Goal: Task Accomplishment & Management: Use online tool/utility

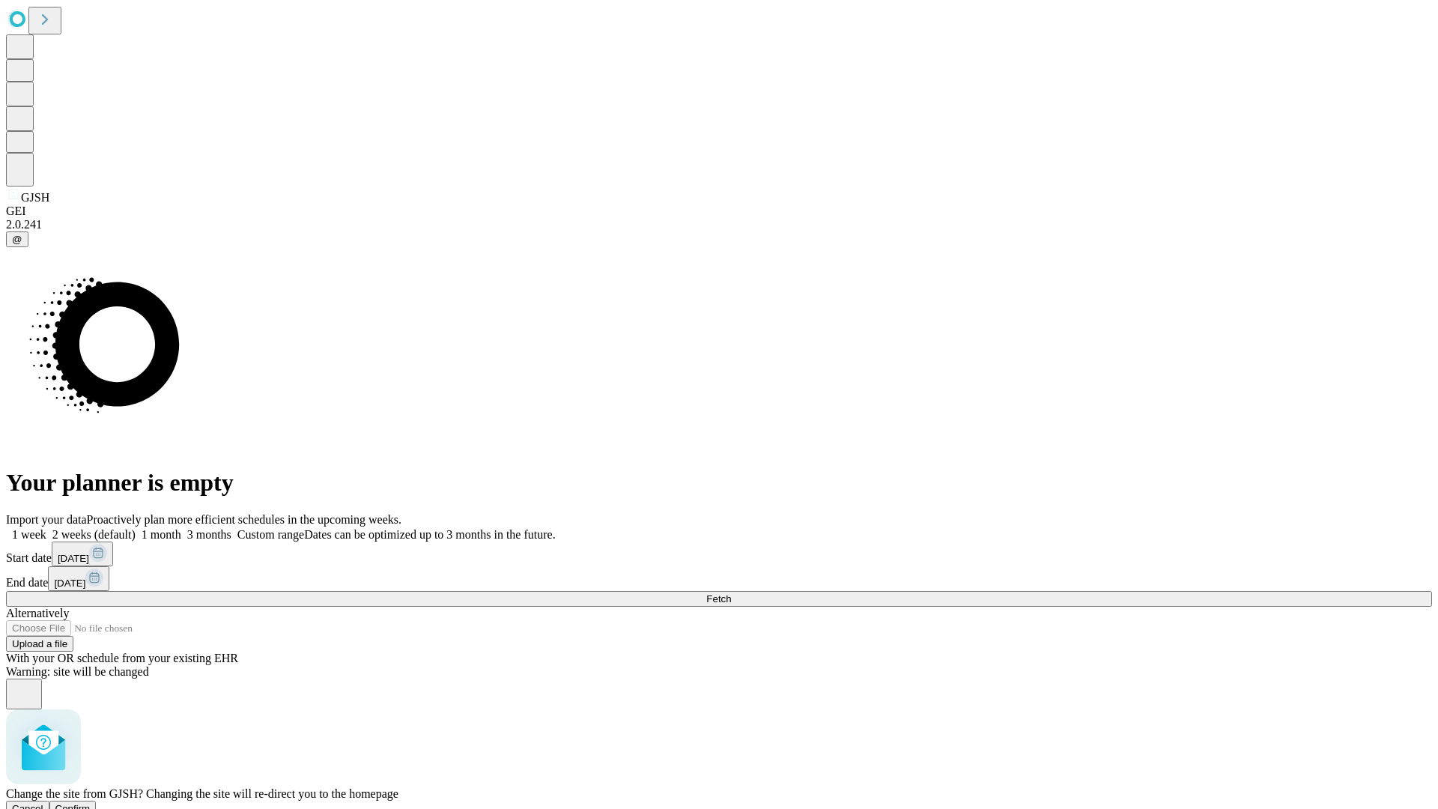
click at [91, 803] on span "Confirm" at bounding box center [72, 808] width 35 height 11
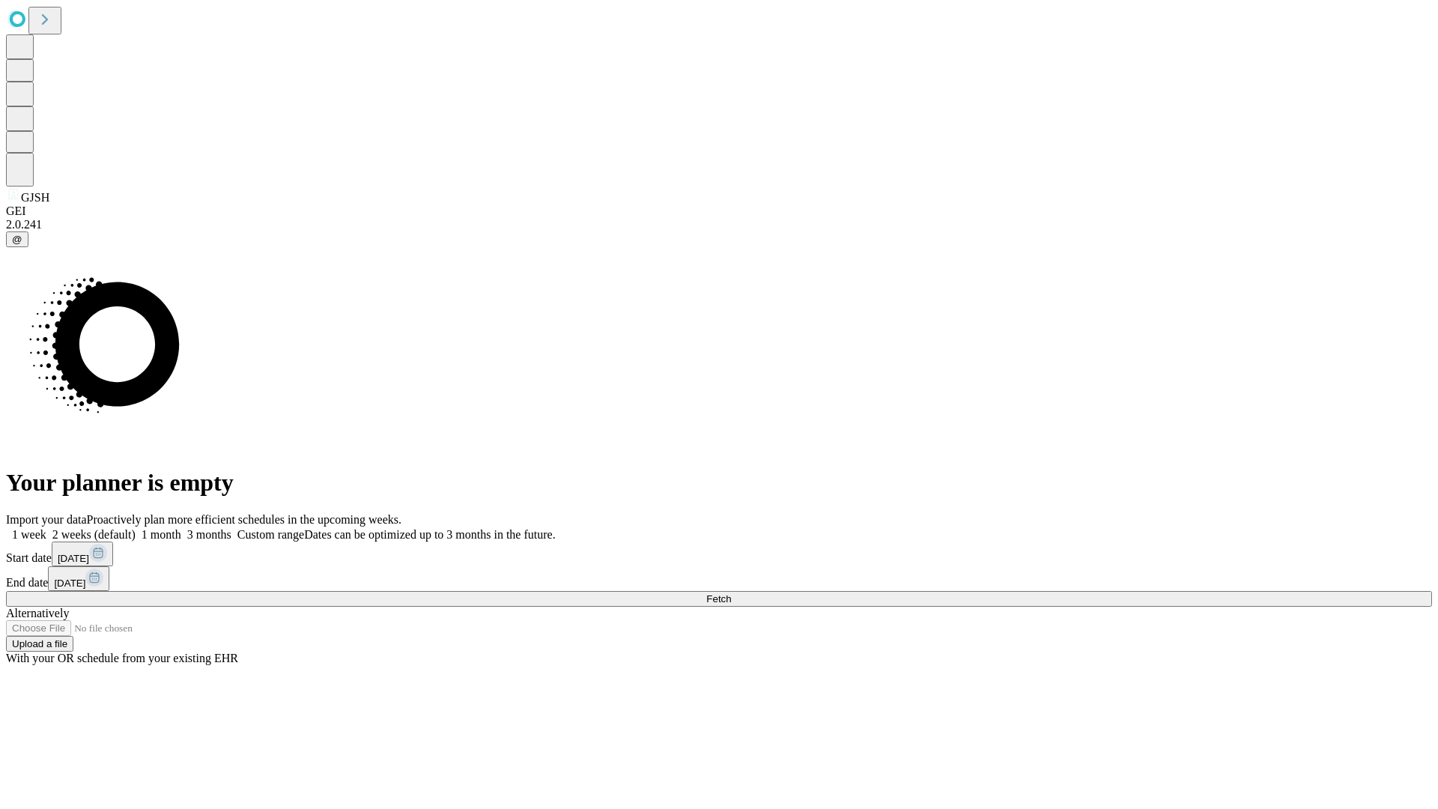
click at [136, 528] on label "2 weeks (default)" at bounding box center [90, 534] width 89 height 13
click at [731, 593] on span "Fetch" at bounding box center [718, 598] width 25 height 11
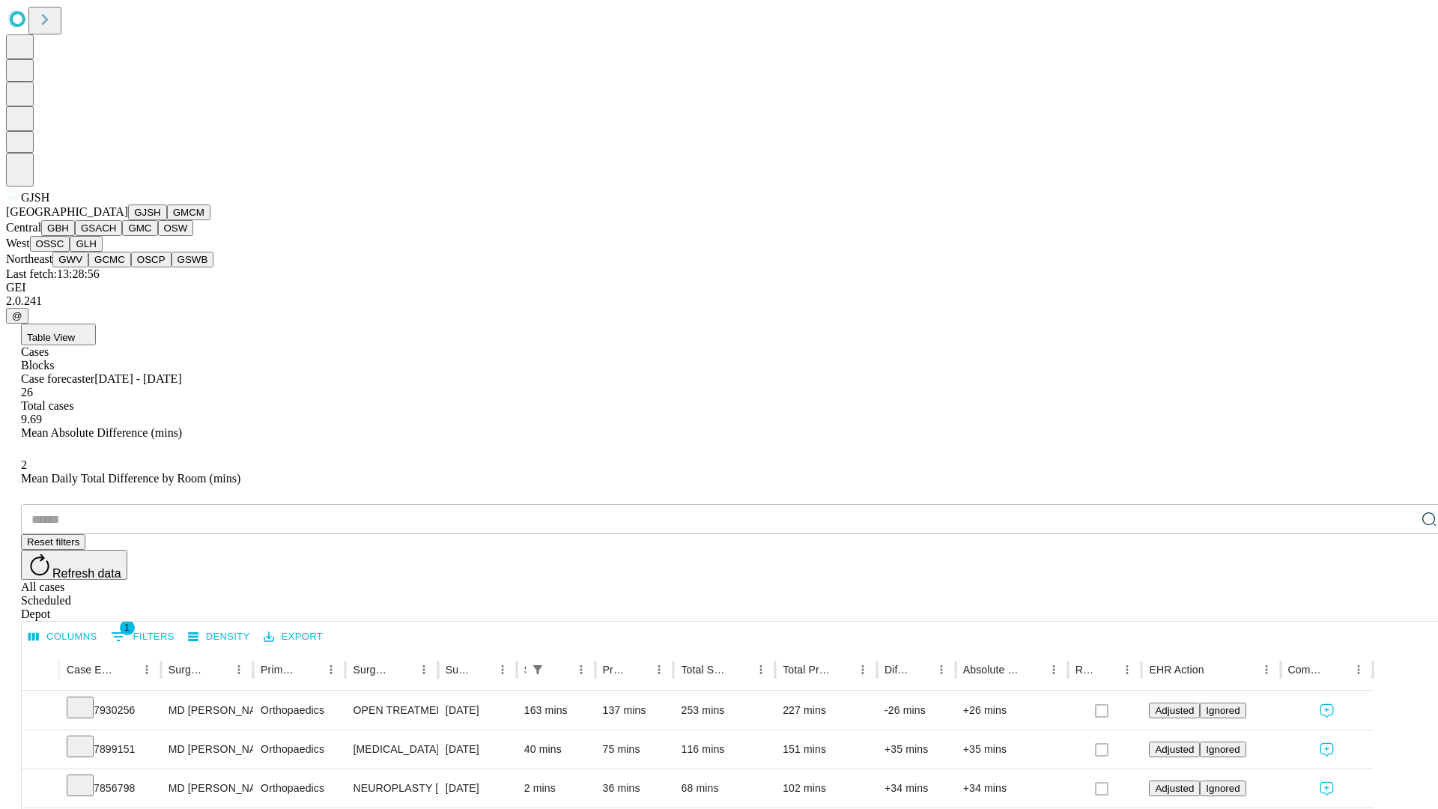
click at [167, 220] on button "GMCM" at bounding box center [188, 212] width 43 height 16
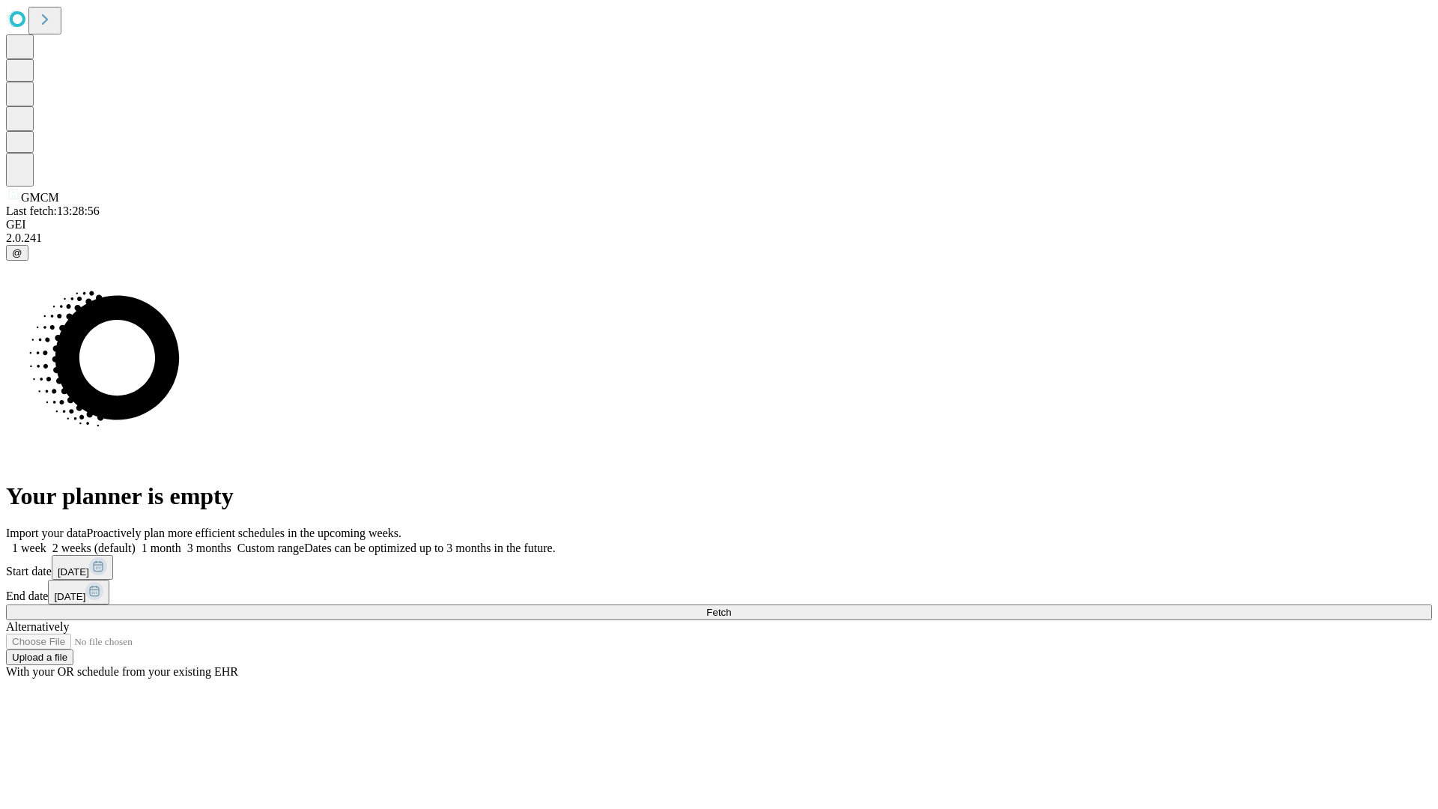
click at [731, 607] on span "Fetch" at bounding box center [718, 612] width 25 height 11
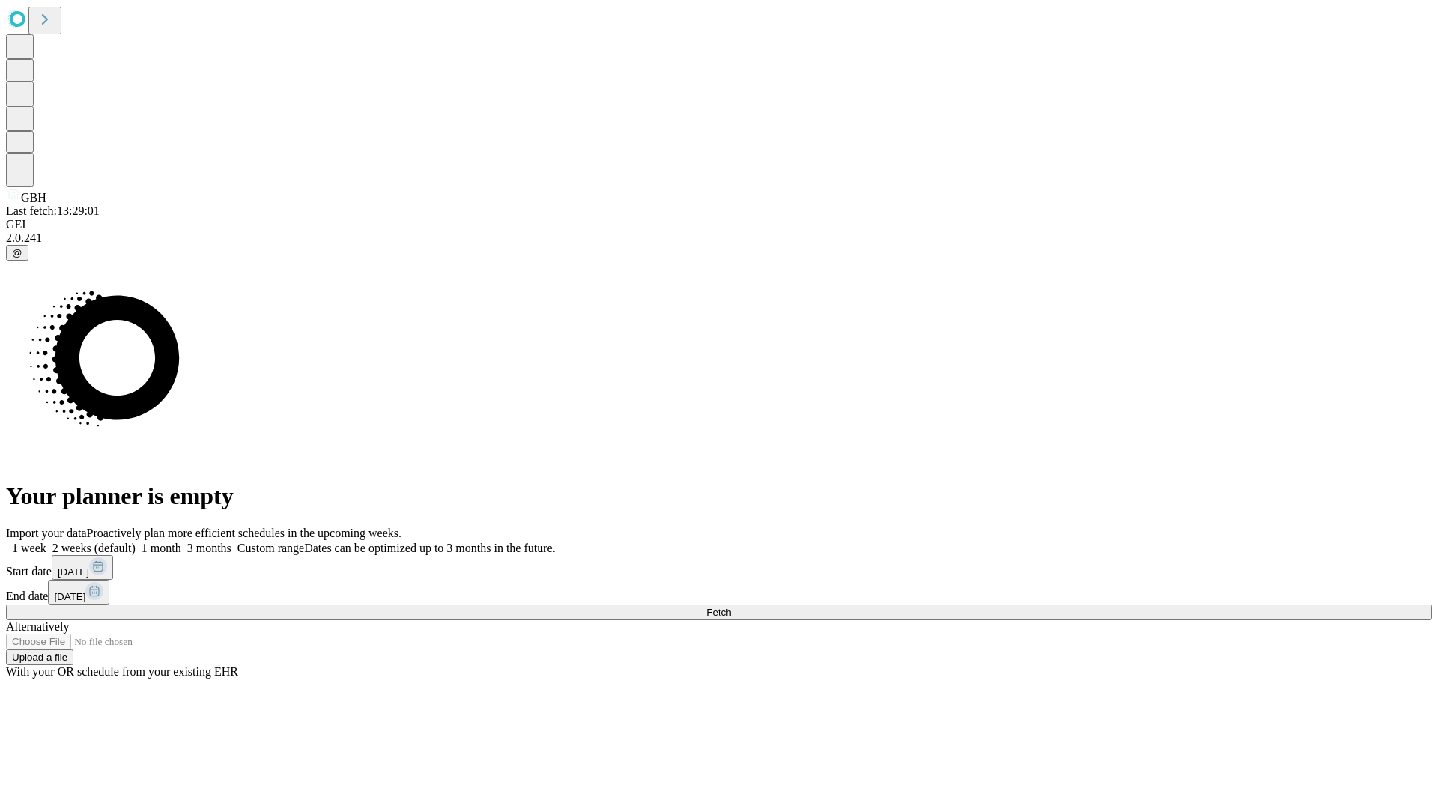
click at [136, 541] on label "2 weeks (default)" at bounding box center [90, 547] width 89 height 13
click at [731, 607] on span "Fetch" at bounding box center [718, 612] width 25 height 11
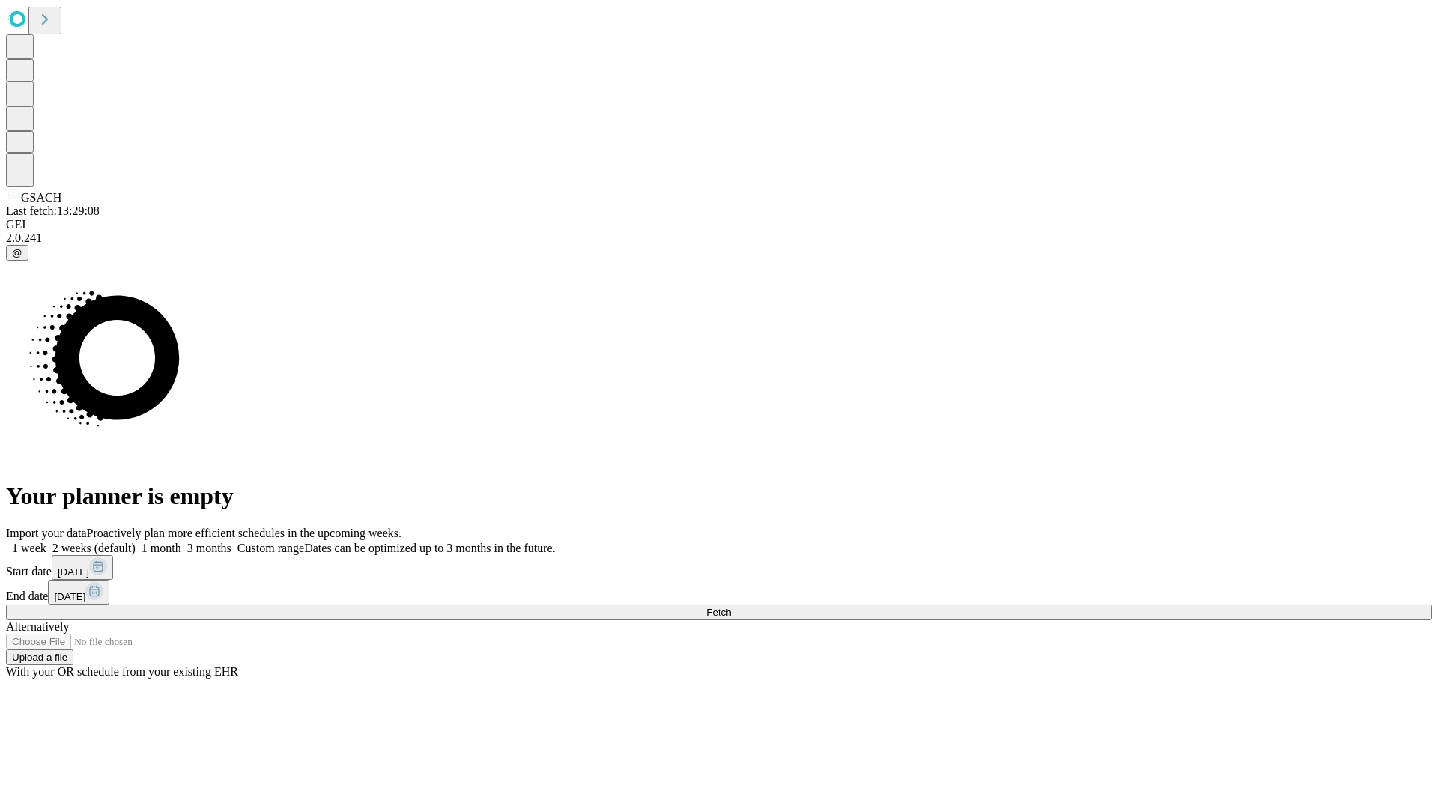
click at [731, 607] on span "Fetch" at bounding box center [718, 612] width 25 height 11
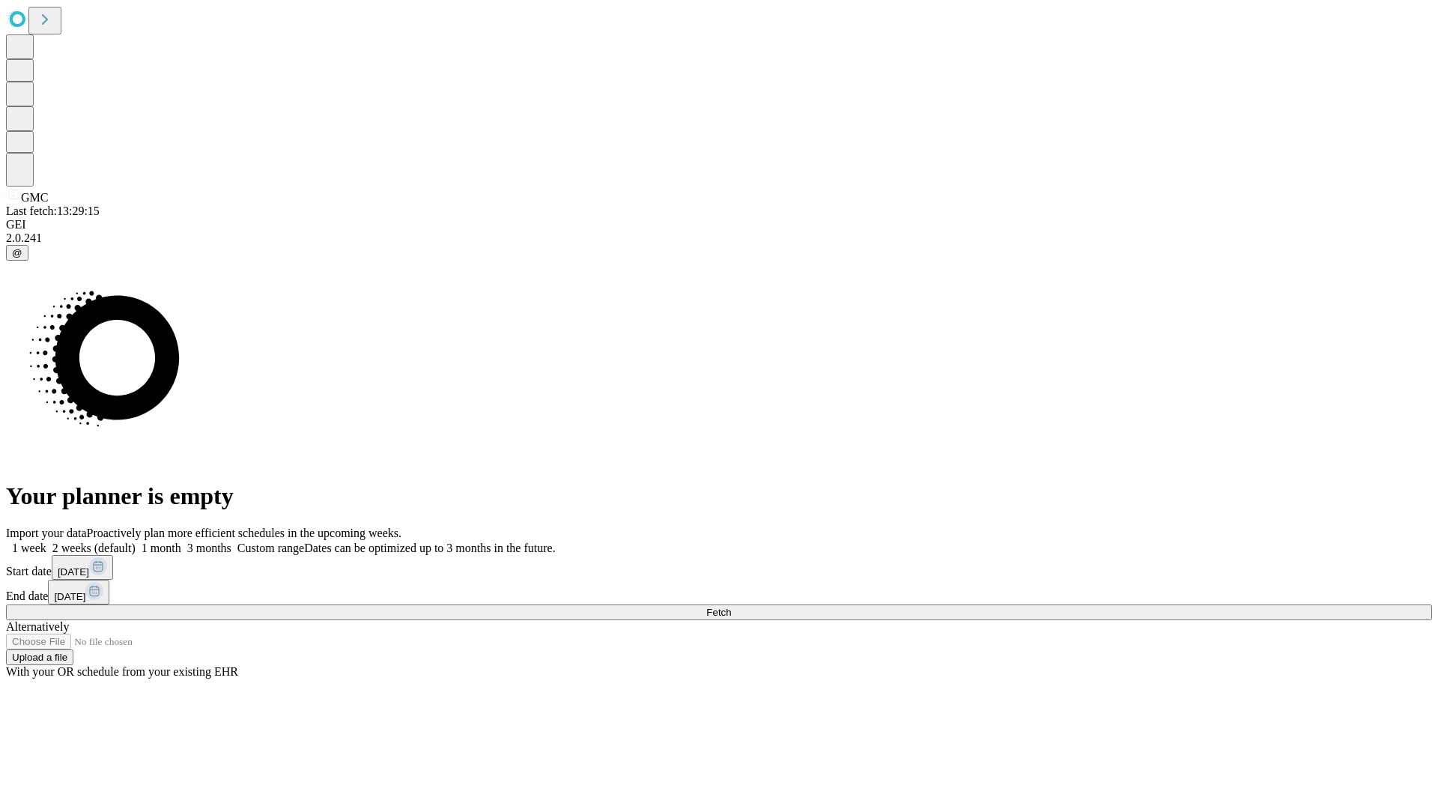
click at [731, 607] on span "Fetch" at bounding box center [718, 612] width 25 height 11
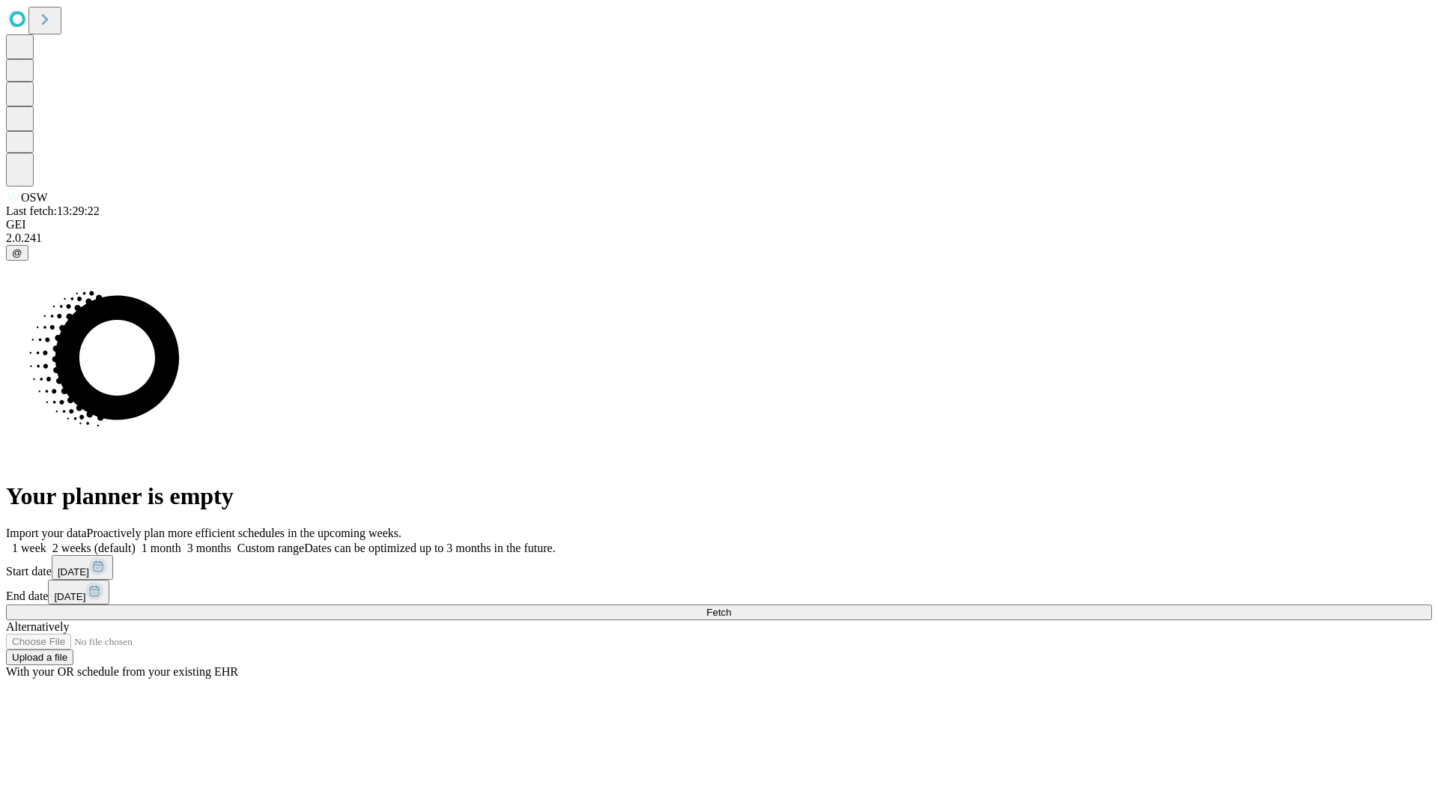
click at [731, 607] on span "Fetch" at bounding box center [718, 612] width 25 height 11
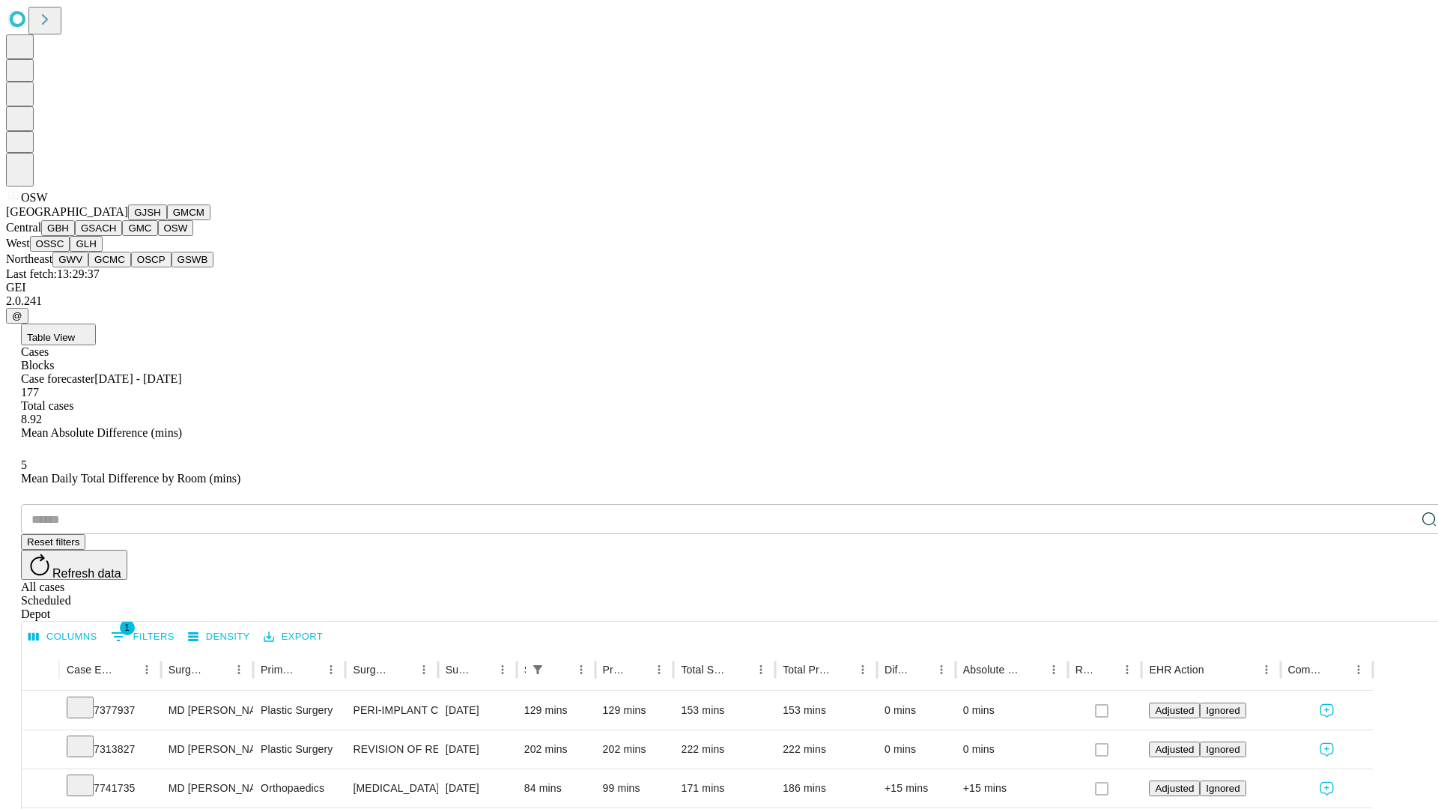
click at [70, 252] on button "OSSC" at bounding box center [50, 244] width 40 height 16
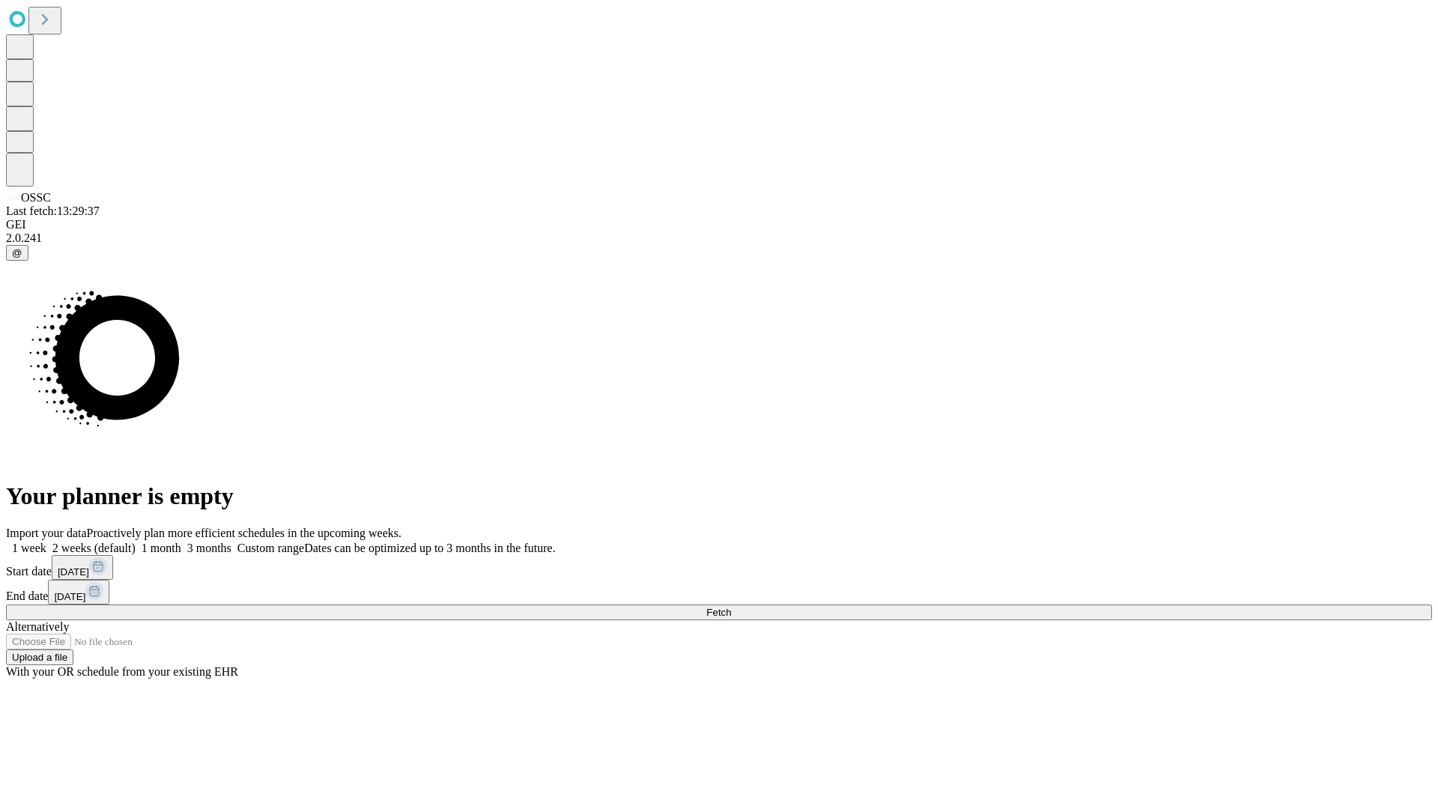
click at [136, 541] on label "2 weeks (default)" at bounding box center [90, 547] width 89 height 13
click at [731, 607] on span "Fetch" at bounding box center [718, 612] width 25 height 11
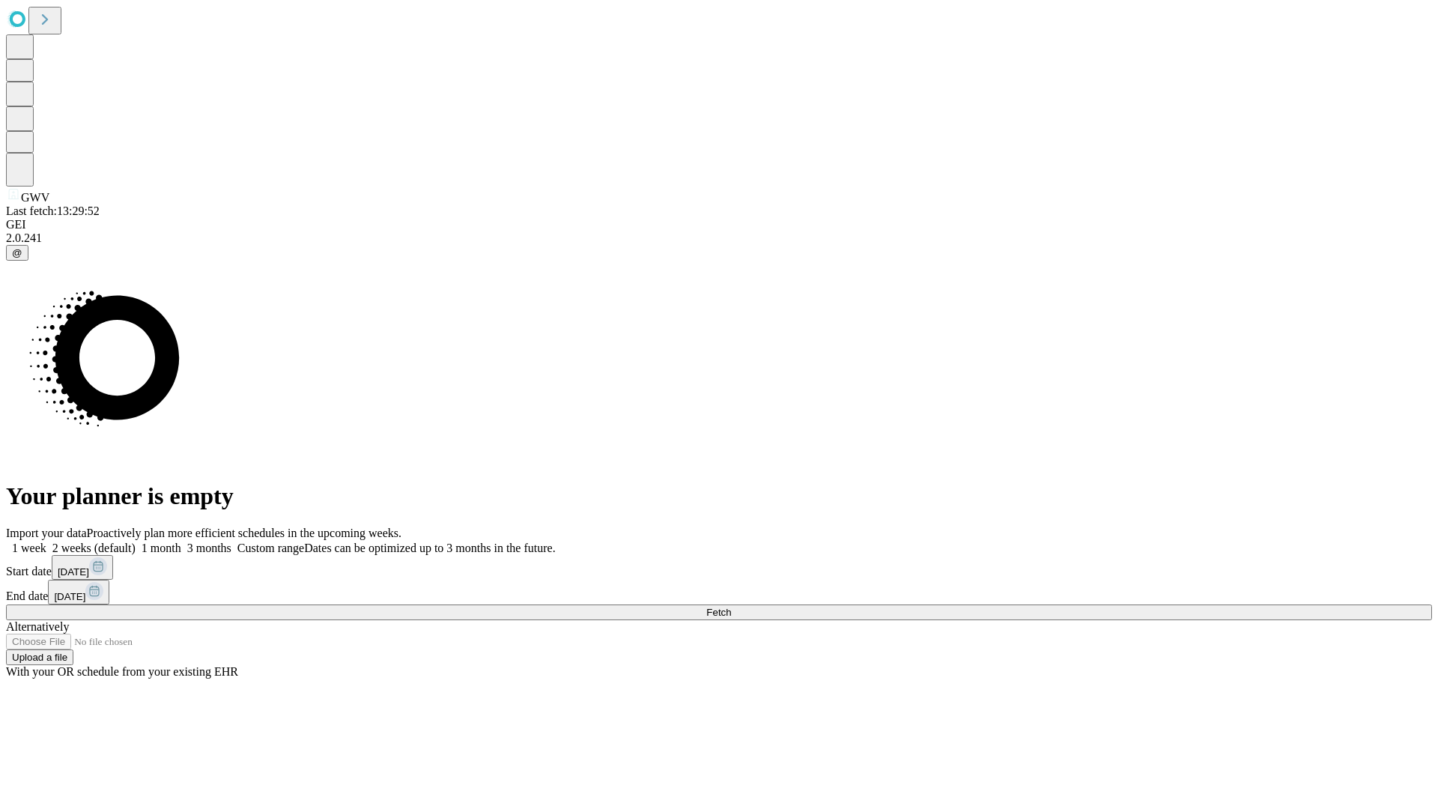
click at [136, 541] on label "2 weeks (default)" at bounding box center [90, 547] width 89 height 13
click at [731, 607] on span "Fetch" at bounding box center [718, 612] width 25 height 11
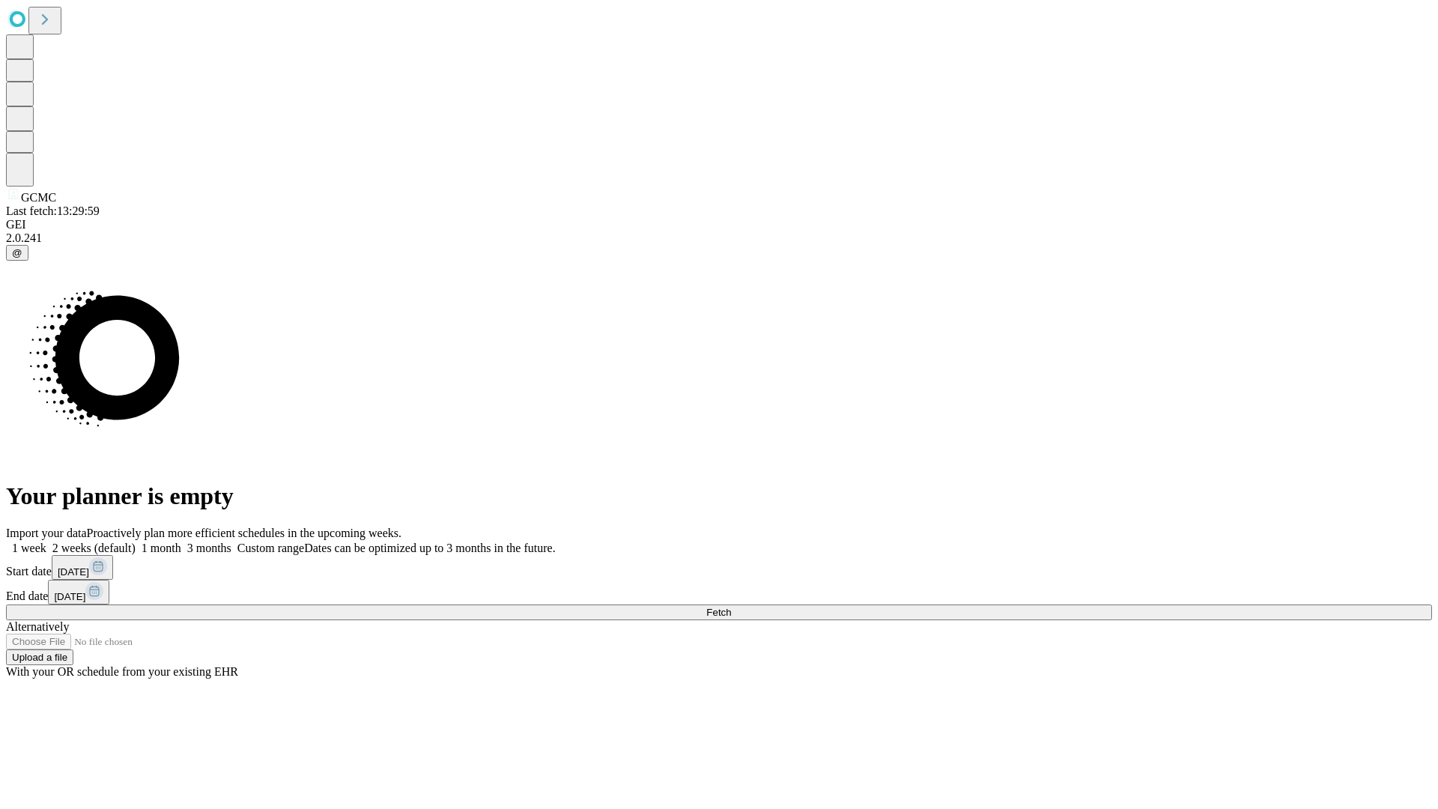
click at [136, 541] on label "2 weeks (default)" at bounding box center [90, 547] width 89 height 13
click at [731, 607] on span "Fetch" at bounding box center [718, 612] width 25 height 11
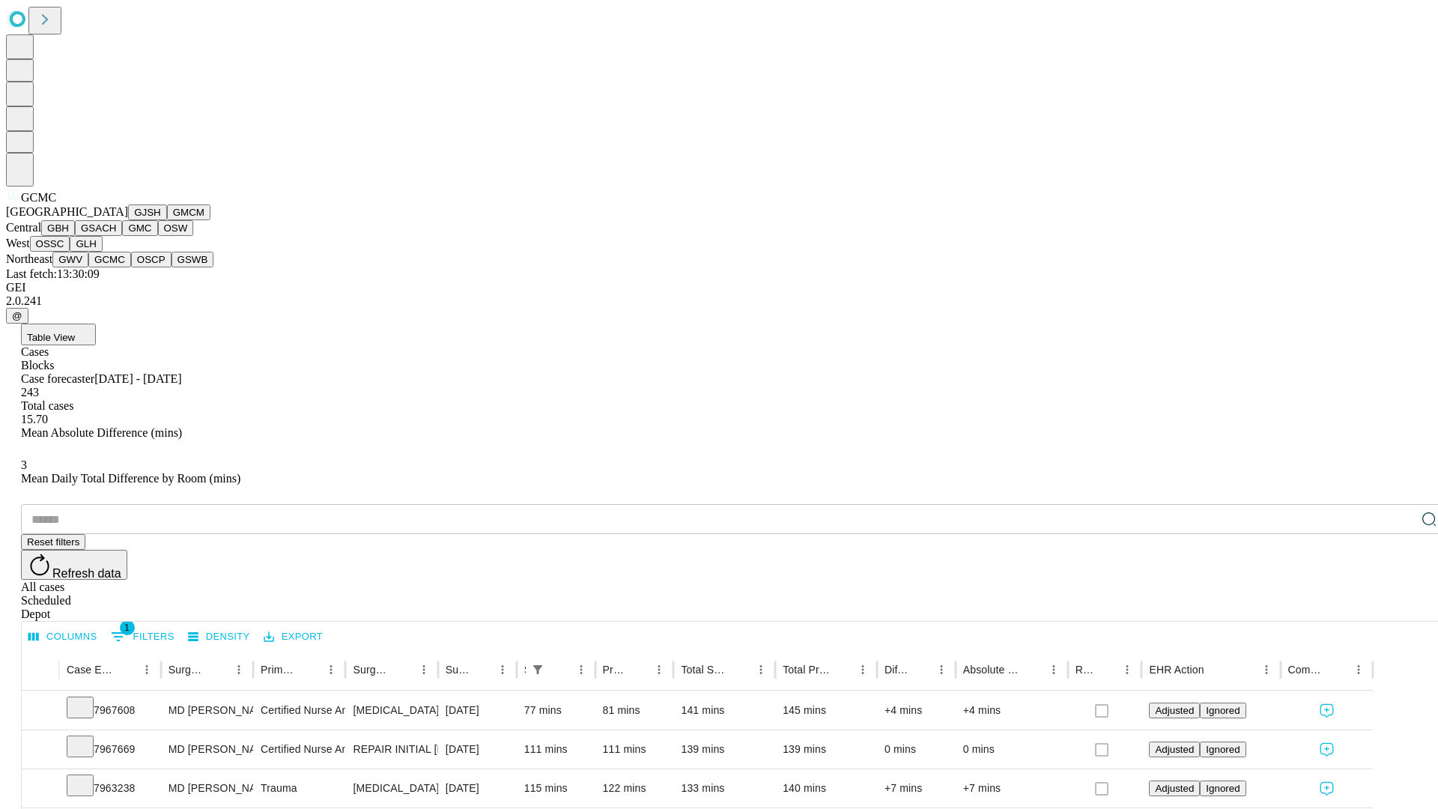
click at [131, 267] on button "OSCP" at bounding box center [151, 260] width 40 height 16
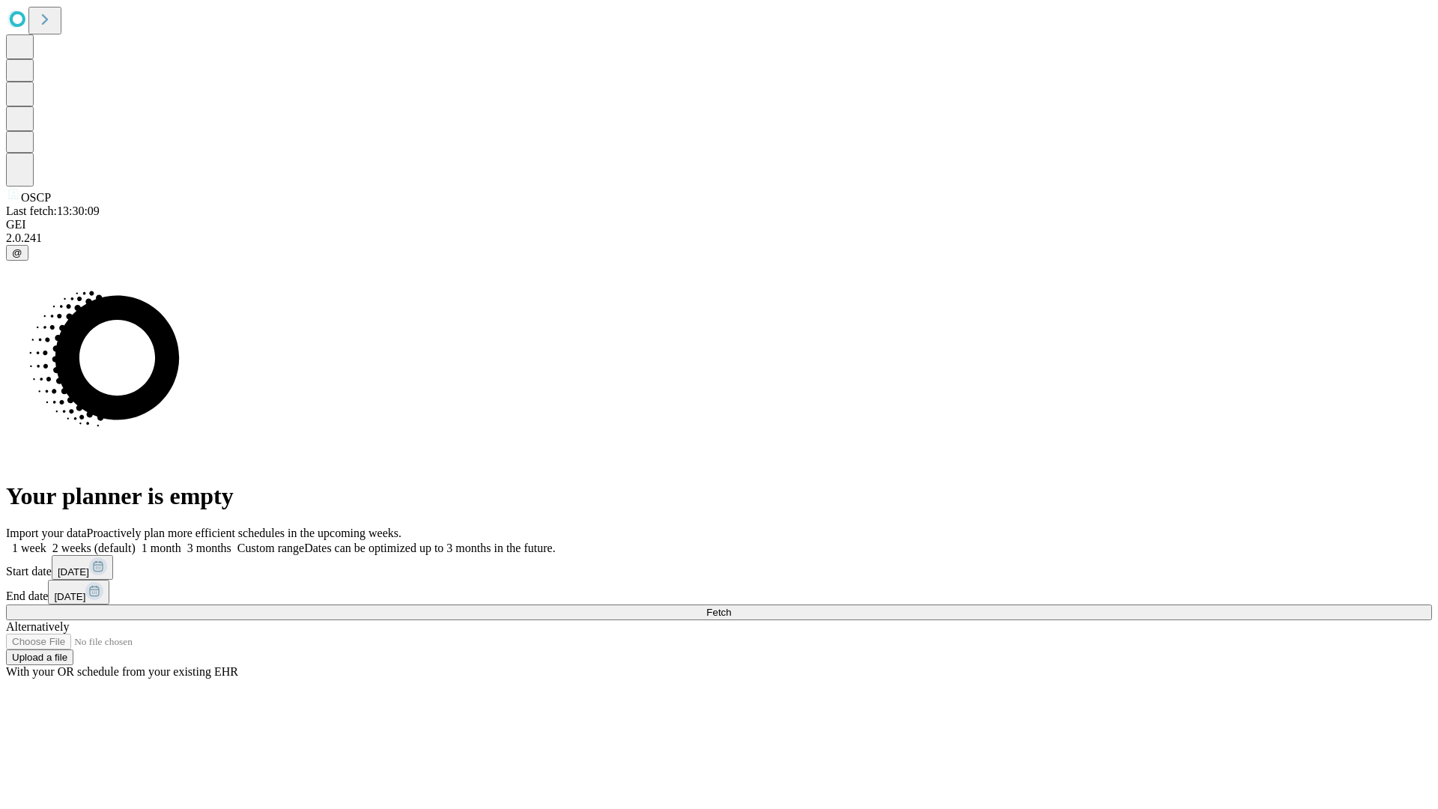
click at [136, 541] on label "2 weeks (default)" at bounding box center [90, 547] width 89 height 13
click at [731, 607] on span "Fetch" at bounding box center [718, 612] width 25 height 11
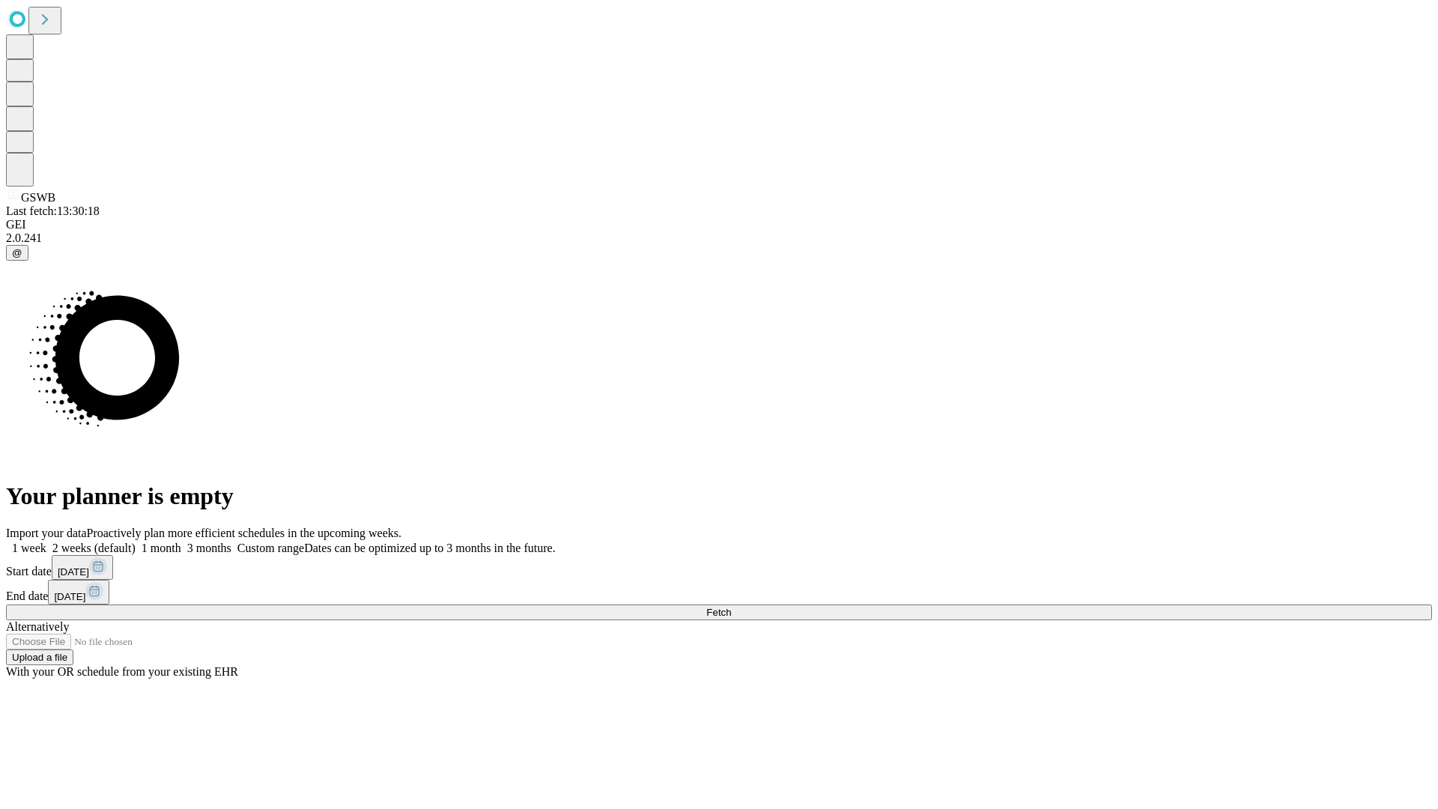
click at [136, 541] on label "2 weeks (default)" at bounding box center [90, 547] width 89 height 13
click at [731, 607] on span "Fetch" at bounding box center [718, 612] width 25 height 11
